Goal: Navigation & Orientation: Find specific page/section

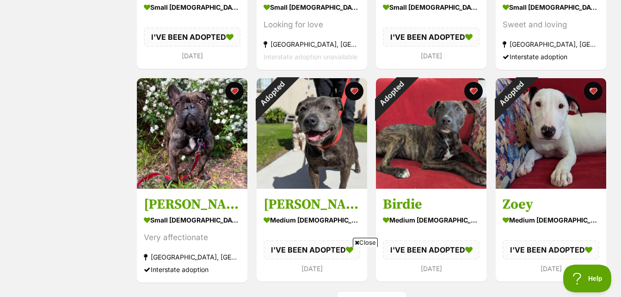
scroll to position [960, 0]
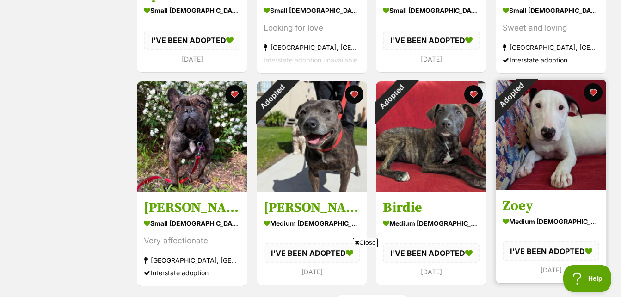
click at [535, 168] on img at bounding box center [551, 135] width 111 height 111
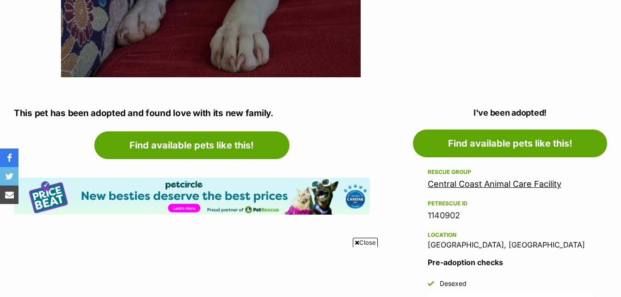
scroll to position [427, 0]
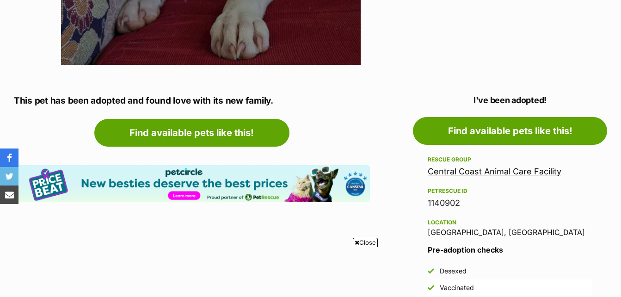
click at [541, 172] on link "Central Coast Animal Care Facility" at bounding box center [495, 171] width 134 height 10
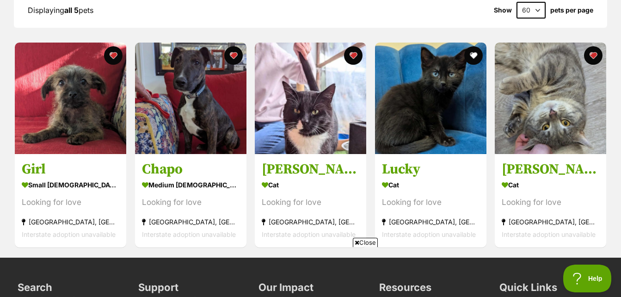
scroll to position [391, 0]
